Goal: Information Seeking & Learning: Find contact information

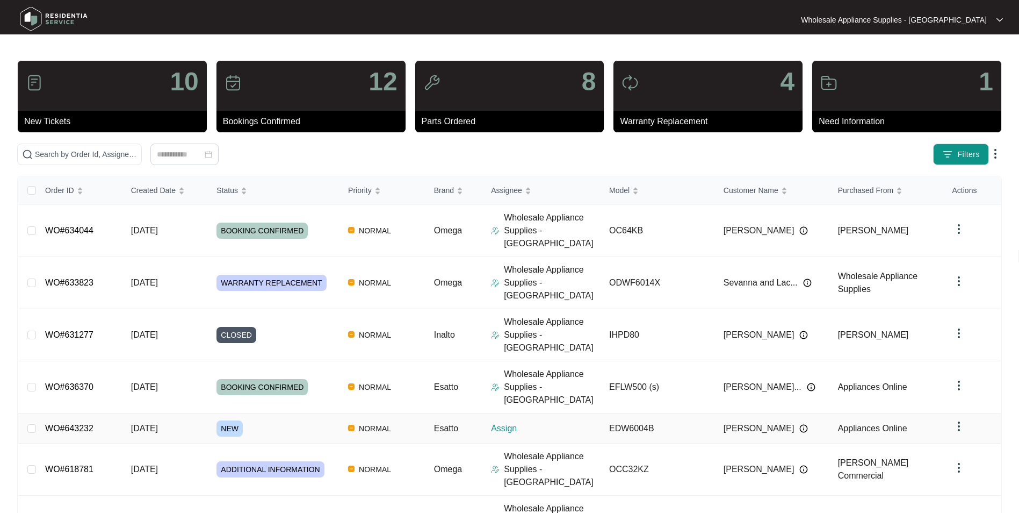
click at [148, 423] on span "[DATE]" at bounding box center [144, 427] width 27 height 9
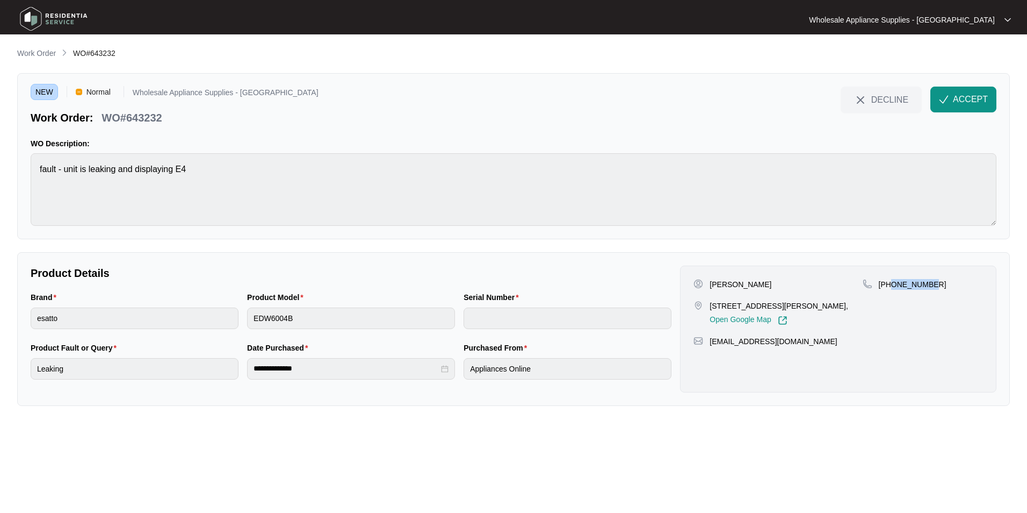
drag, startPoint x: 930, startPoint y: 284, endPoint x: 892, endPoint y: 288, distance: 38.3
click at [892, 288] on div "[PHONE_NUMBER]" at bounding box center [923, 284] width 120 height 11
copy p "421792645"
click at [744, 282] on p "[PERSON_NAME]" at bounding box center [741, 284] width 62 height 11
click at [743, 282] on p "[PERSON_NAME]" at bounding box center [741, 284] width 62 height 11
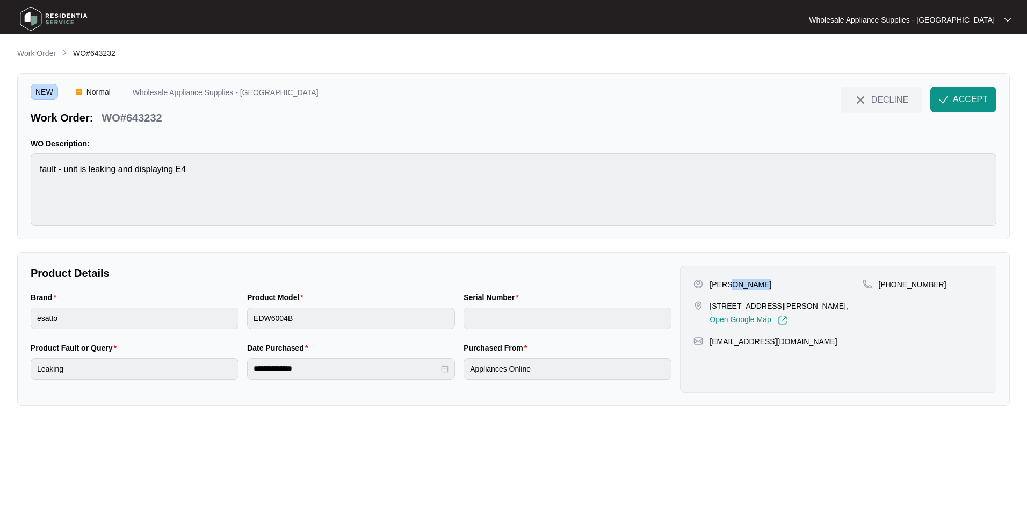
copy p "[PERSON_NAME]"
drag, startPoint x: 761, startPoint y: 307, endPoint x: 711, endPoint y: 309, distance: 50.0
click at [711, 309] on p "[STREET_ADDRESS][PERSON_NAME]," at bounding box center [779, 305] width 139 height 11
copy p "49 [PERSON_NAME] R"
drag, startPoint x: 803, startPoint y: 342, endPoint x: 708, endPoint y: 344, distance: 95.1
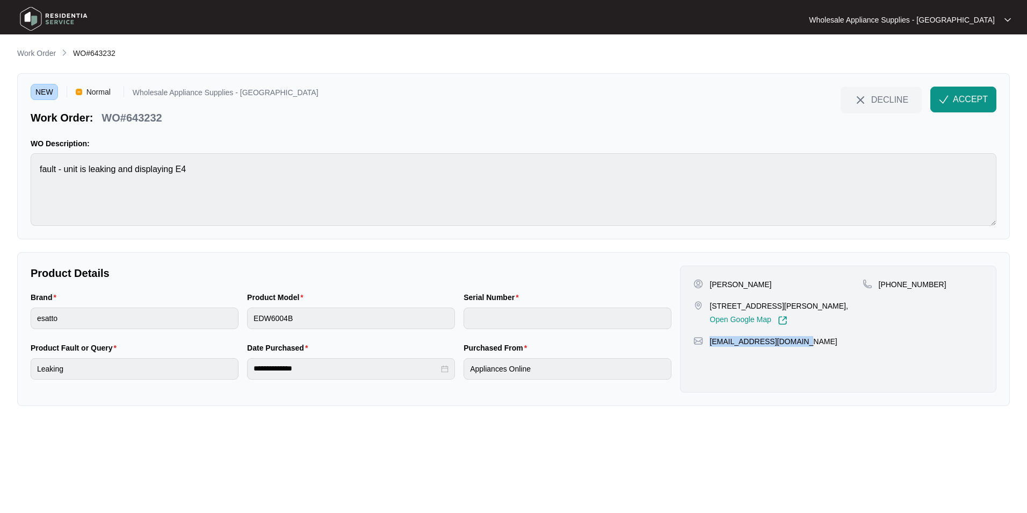
click at [708, 344] on div "[EMAIL_ADDRESS][DOMAIN_NAME]" at bounding box center [839, 341] width 290 height 11
copy p "[EMAIL_ADDRESS][DOMAIN_NAME]"
click at [147, 124] on p "WO#643232" at bounding box center [132, 117] width 60 height 15
copy p "643232"
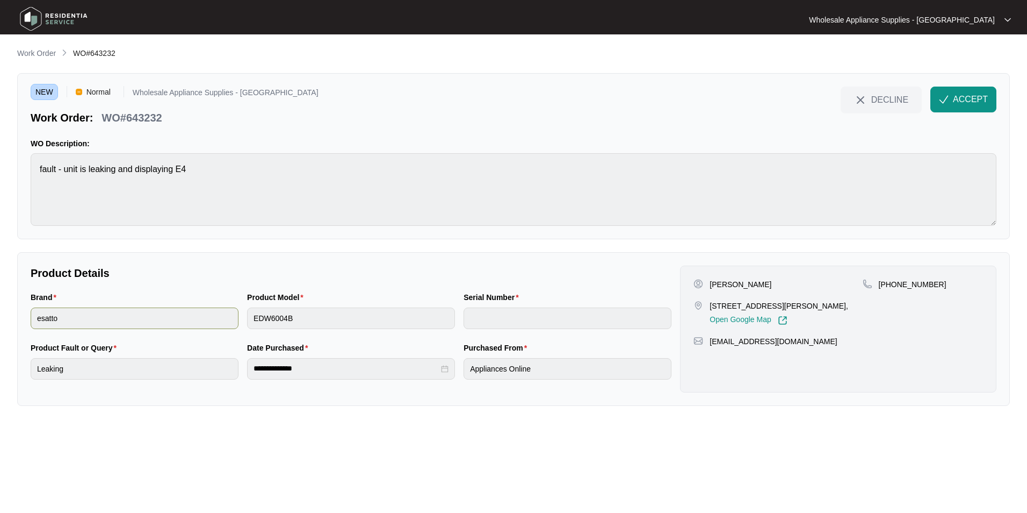
click at [238, 321] on div "Brand esatto Product Model EDW6004B Serial Number" at bounding box center [351, 316] width 650 height 50
click at [231, 370] on div "**********" at bounding box center [351, 367] width 650 height 50
click at [950, 96] on button "ACCEPT" at bounding box center [963, 99] width 66 height 26
